Goal: Check status: Check status

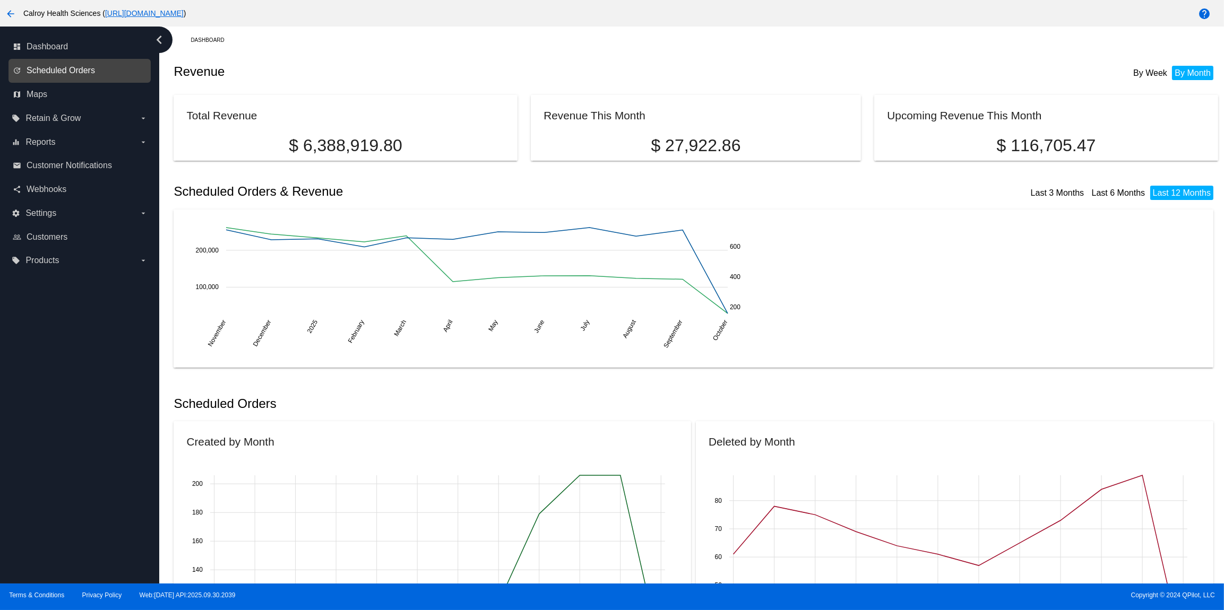
click at [81, 73] on span "Scheduled Orders" at bounding box center [61, 71] width 68 height 10
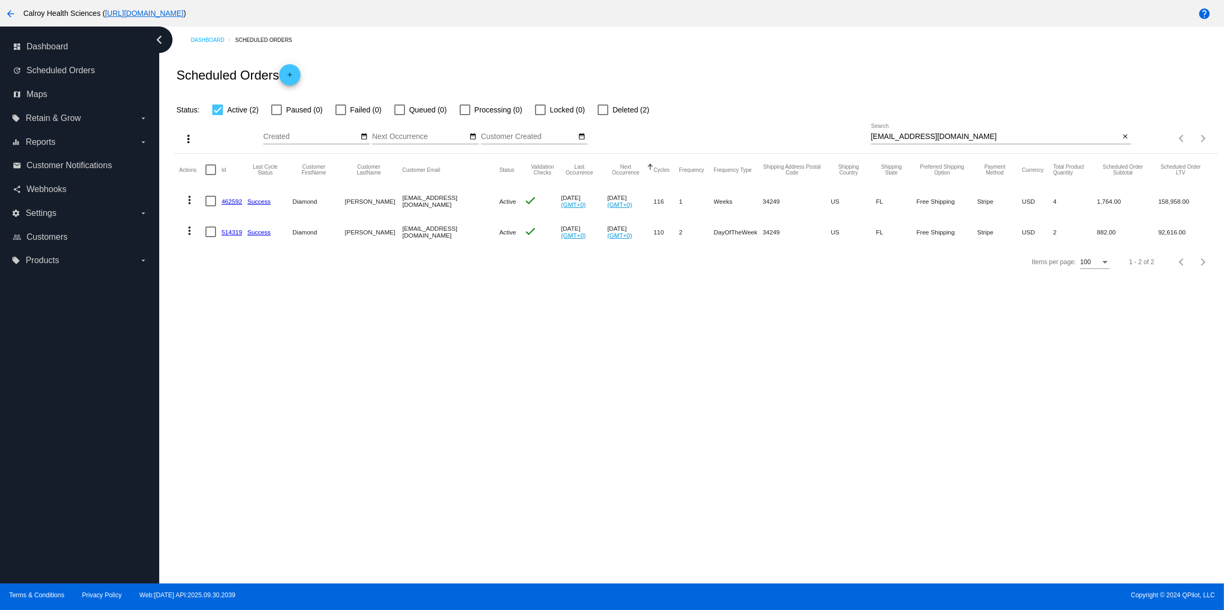
click at [231, 234] on link "514319" at bounding box center [231, 232] width 21 height 7
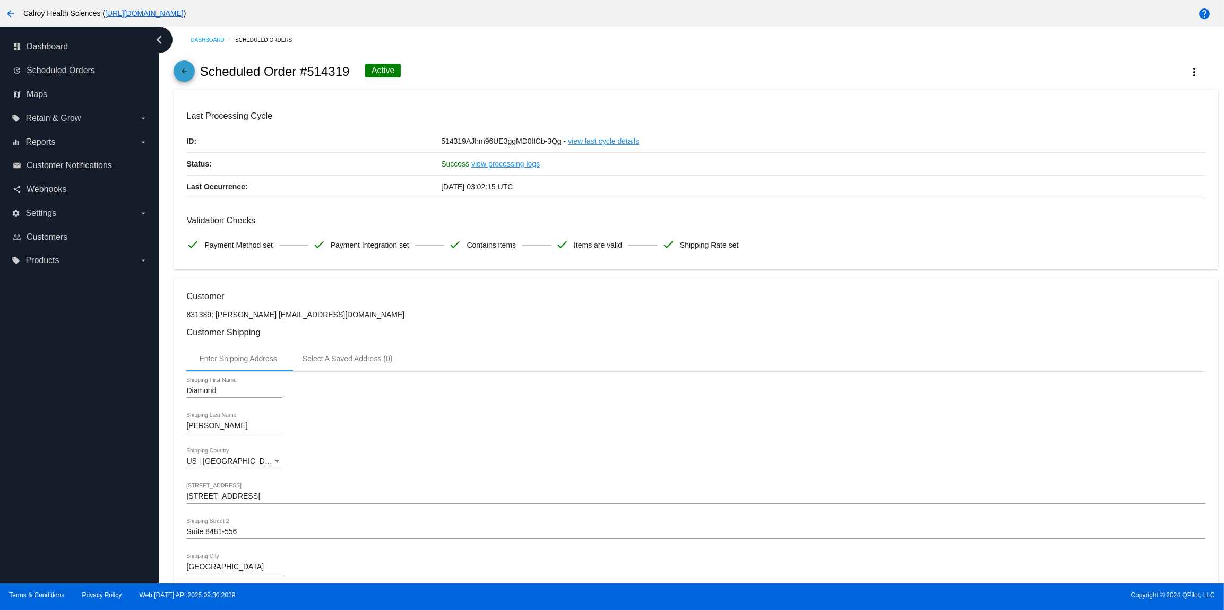
click at [182, 72] on mat-icon "arrow_back" at bounding box center [184, 73] width 13 height 13
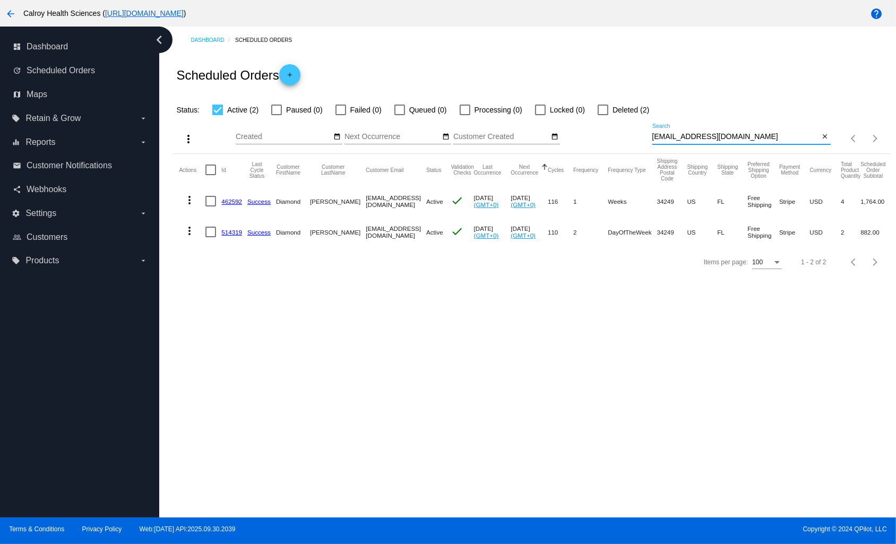
click at [718, 137] on input "[EMAIL_ADDRESS][DOMAIN_NAME]" at bounding box center [735, 137] width 167 height 8
paste input "[EMAIL_ADDRESS][DOMAIN_NAME]"
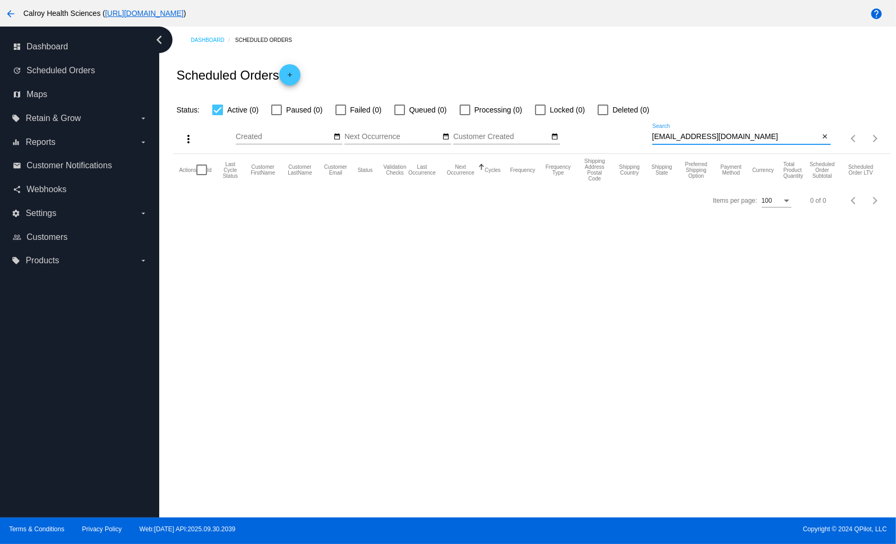
type input "[EMAIL_ADDRESS][DOMAIN_NAME]"
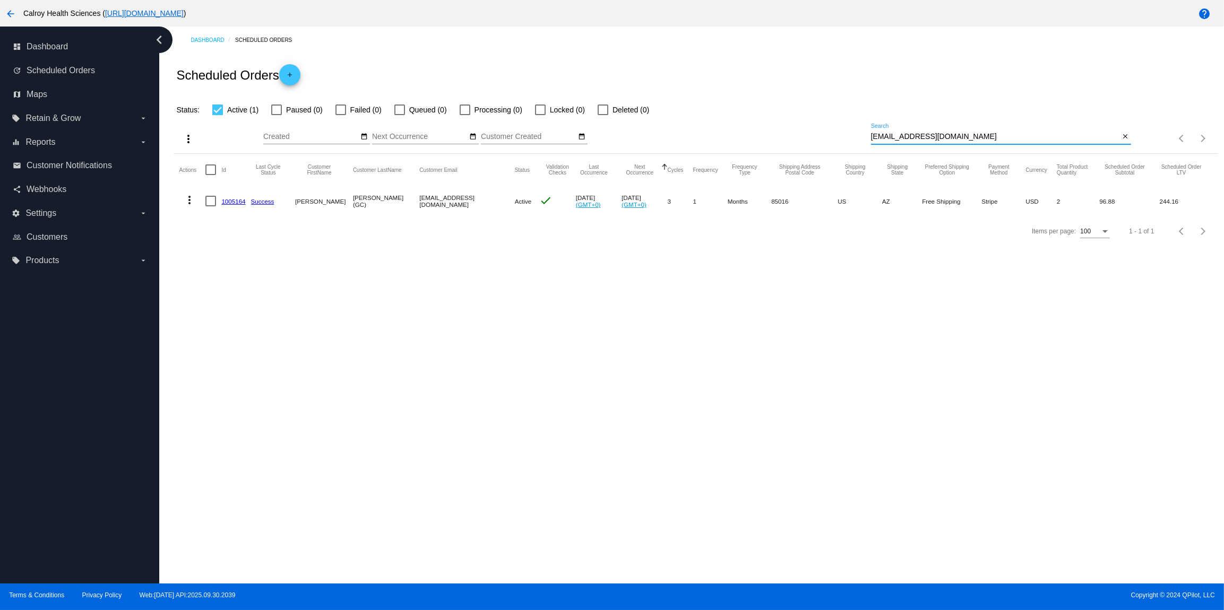
click at [226, 200] on link "1005164" at bounding box center [233, 201] width 24 height 7
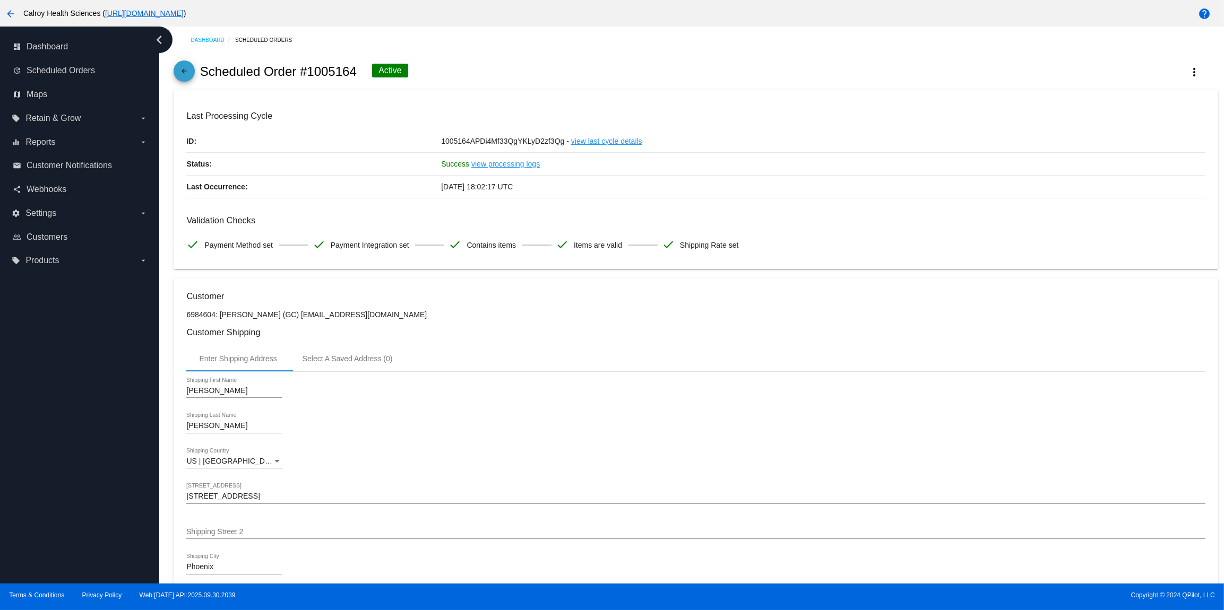
click at [185, 75] on mat-icon "arrow_back" at bounding box center [184, 73] width 13 height 13
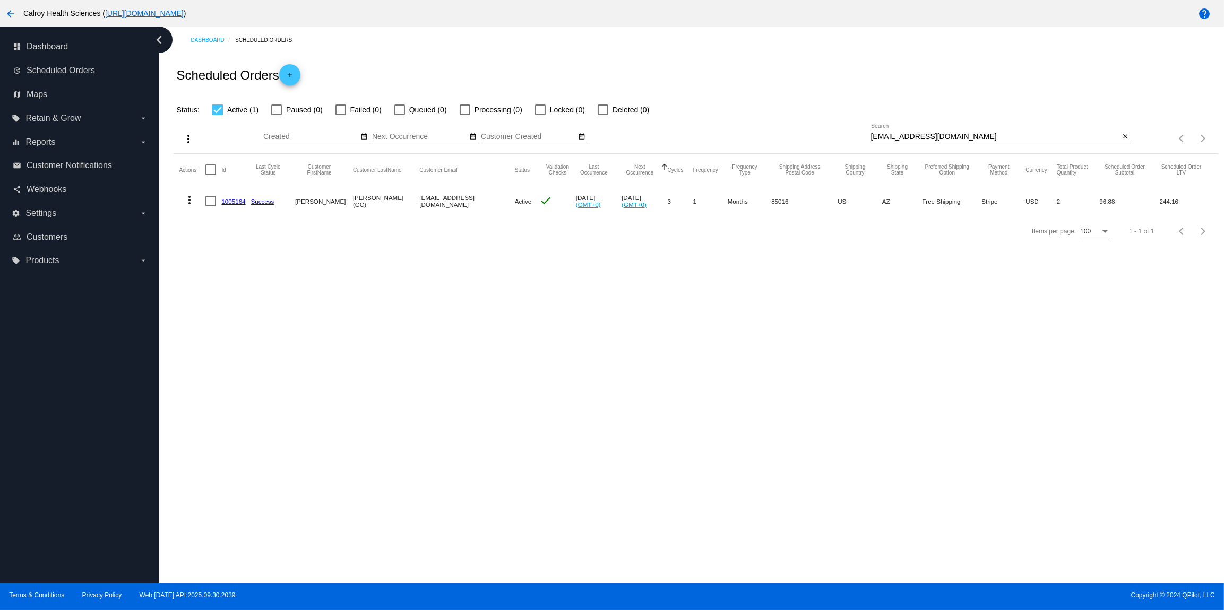
drag, startPoint x: 272, startPoint y: 258, endPoint x: 224, endPoint y: 221, distance: 60.9
click at [258, 248] on div "Dashboard Scheduled Orders Scheduled Orders add Status: Active (1) Paused (0) F…" at bounding box center [691, 305] width 1065 height 557
click at [240, 201] on link "1005164" at bounding box center [233, 201] width 24 height 7
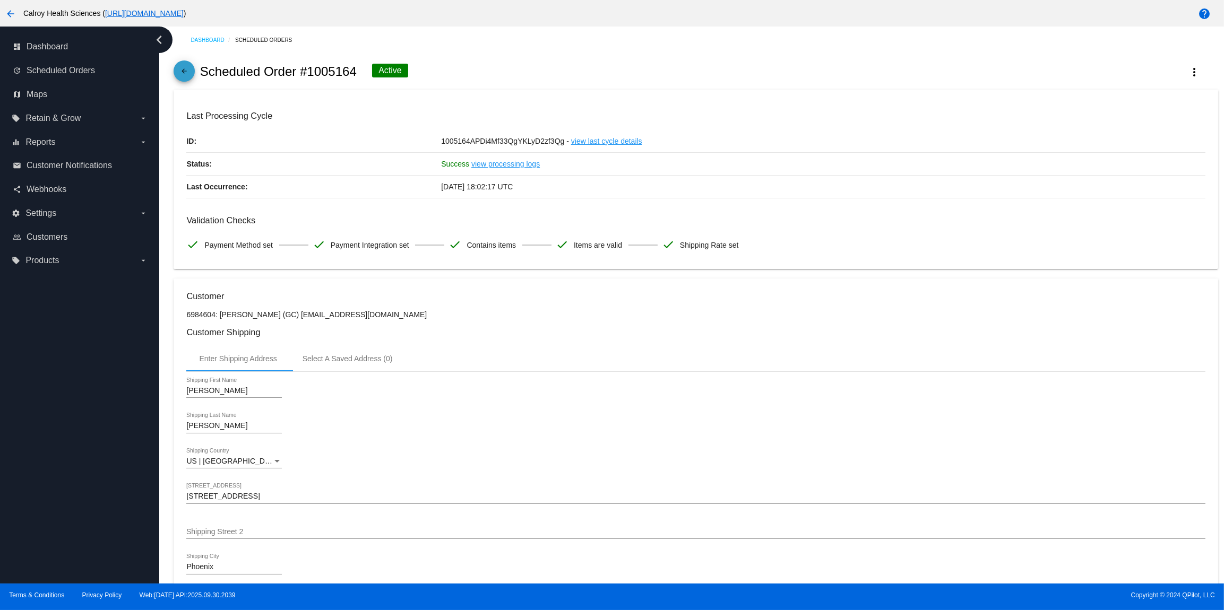
click at [180, 70] on mat-icon "arrow_back" at bounding box center [184, 73] width 13 height 13
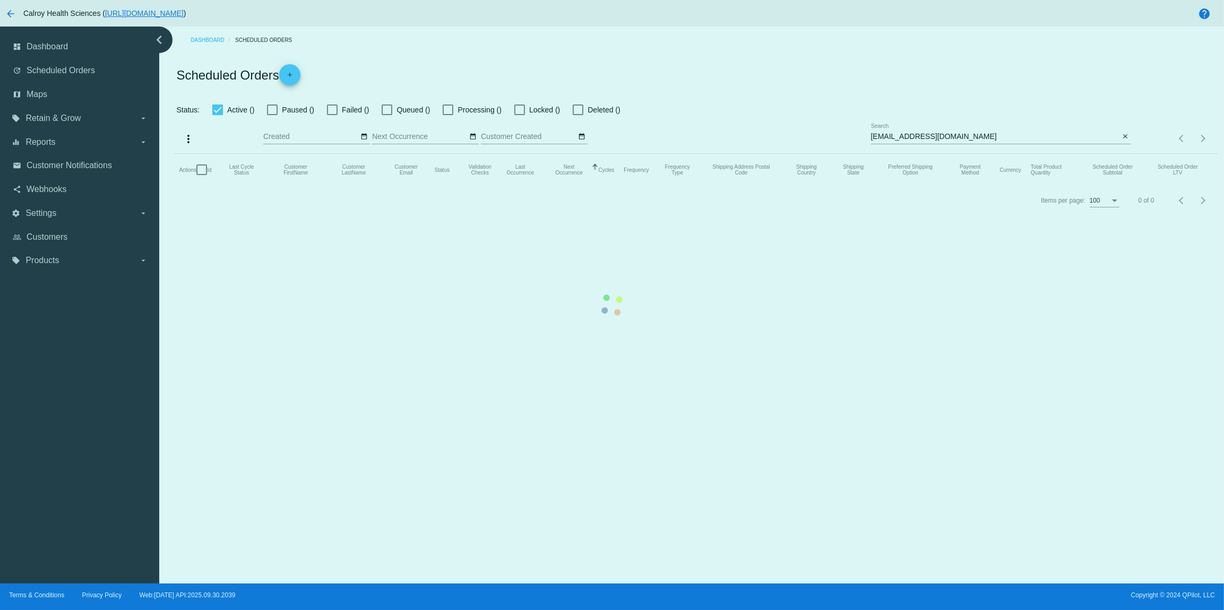
click at [1002, 141] on input "[EMAIL_ADDRESS][DOMAIN_NAME]" at bounding box center [995, 137] width 249 height 8
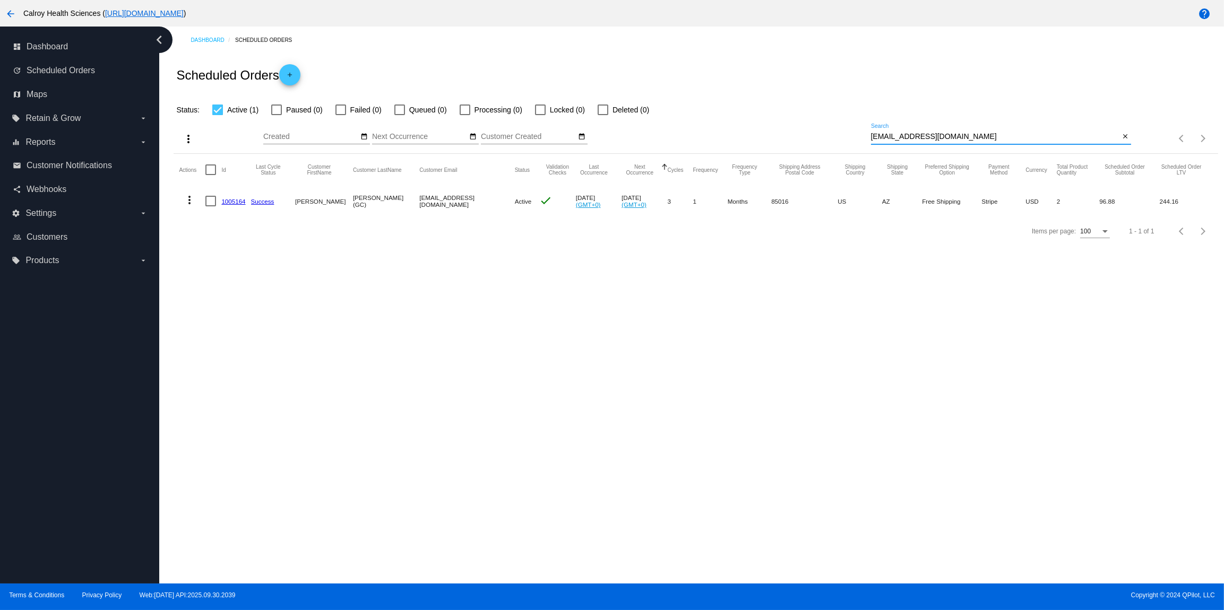
click at [1049, 141] on input "[EMAIL_ADDRESS][DOMAIN_NAME]" at bounding box center [995, 137] width 249 height 8
click at [228, 201] on link "1005164" at bounding box center [233, 201] width 24 height 7
